Goal: Information Seeking & Learning: Learn about a topic

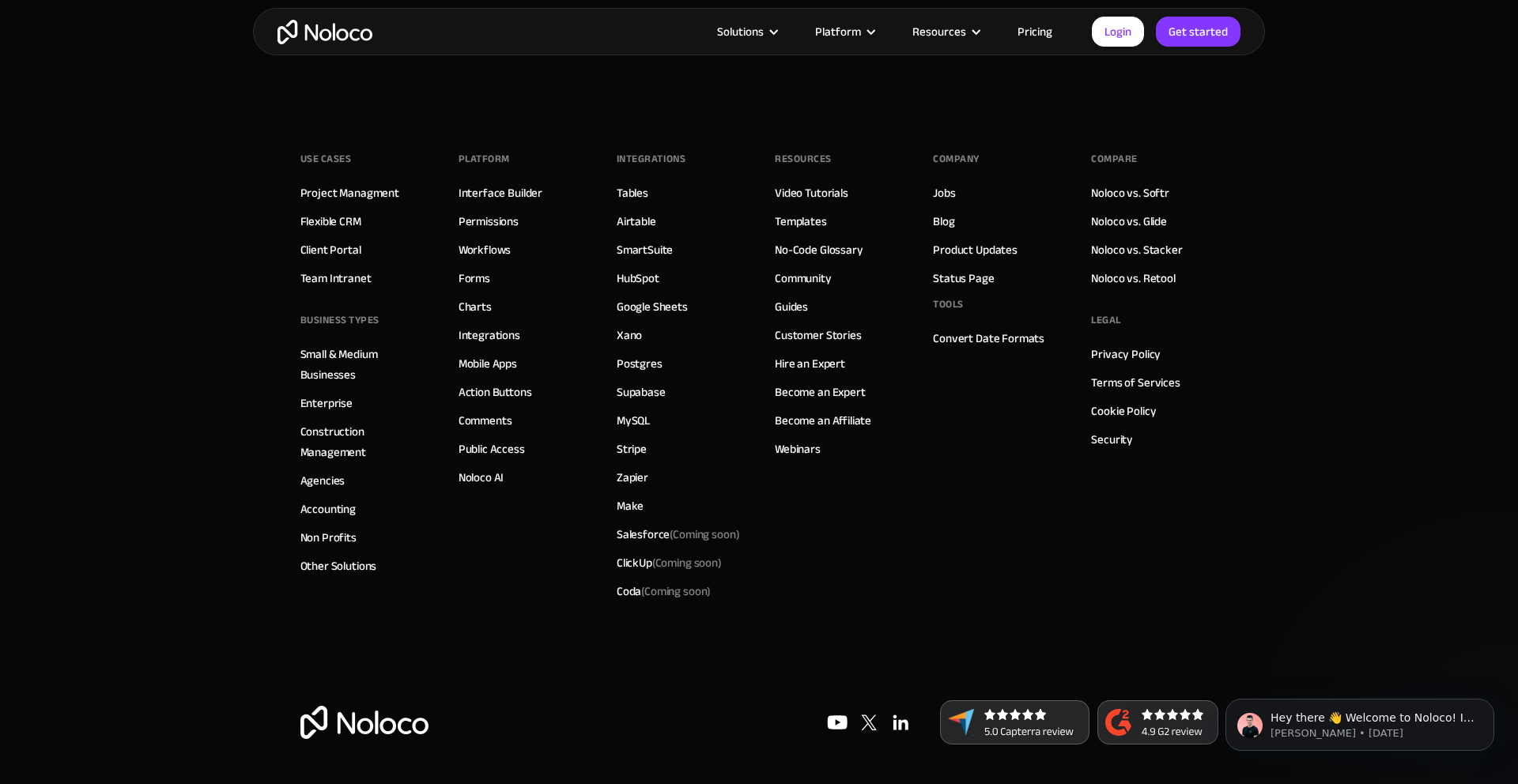
click at [941, 622] on div "Use Cases Project Managment Flexible CRM Client Portal Team Intranet BUSINESS T…" at bounding box center [759, 400] width 918 height 601
